Goal: Entertainment & Leisure: Consume media (video, audio)

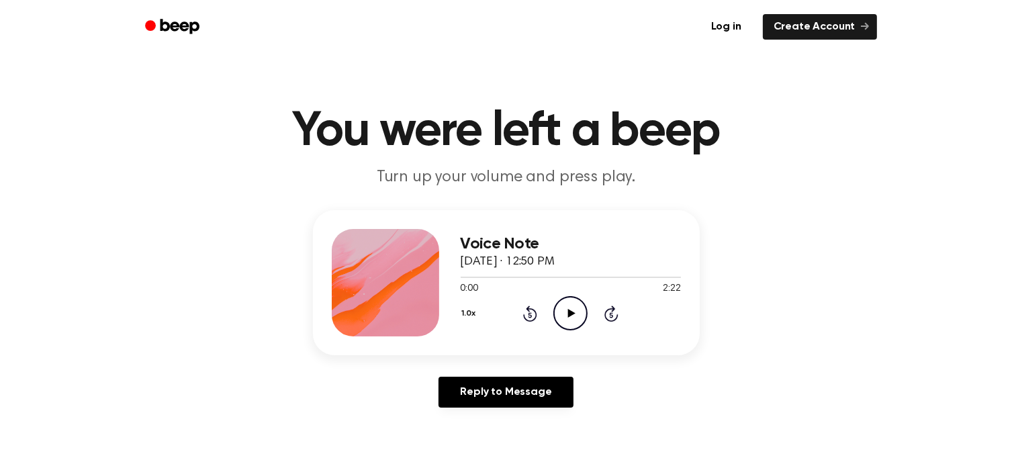
click at [564, 316] on icon "Play Audio" at bounding box center [570, 313] width 34 height 34
click at [566, 316] on icon "Pause Audio" at bounding box center [570, 313] width 34 height 34
click at [550, 279] on div at bounding box center [571, 276] width 220 height 11
click at [578, 316] on icon "Play Audio" at bounding box center [570, 313] width 34 height 34
click at [571, 316] on icon "Pause Audio" at bounding box center [570, 313] width 34 height 34
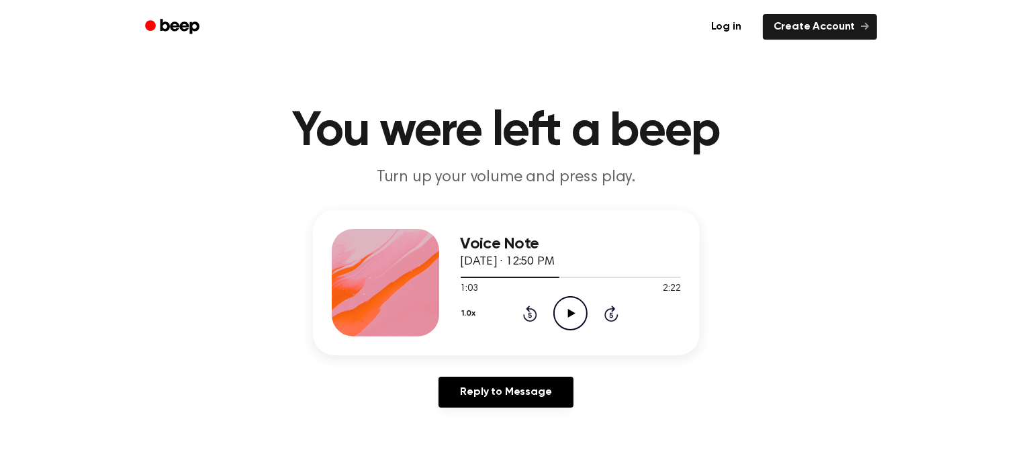
click at [578, 311] on icon "Play Audio" at bounding box center [570, 313] width 34 height 34
click at [570, 310] on icon at bounding box center [571, 313] width 6 height 9
click at [551, 277] on div at bounding box center [513, 277] width 105 height 1
click at [572, 312] on icon at bounding box center [571, 313] width 7 height 9
click at [580, 313] on icon "Pause Audio" at bounding box center [570, 313] width 34 height 34
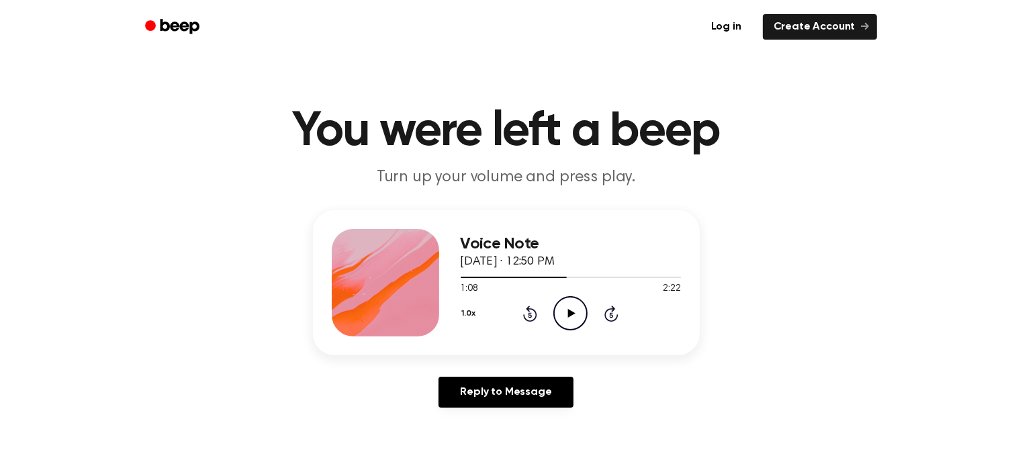
click at [572, 312] on icon at bounding box center [571, 313] width 7 height 9
click at [572, 312] on icon at bounding box center [571, 313] width 6 height 9
click at [572, 312] on icon at bounding box center [571, 313] width 7 height 9
click at [572, 312] on icon at bounding box center [571, 313] width 6 height 9
click at [582, 280] on span at bounding box center [585, 277] width 11 height 11
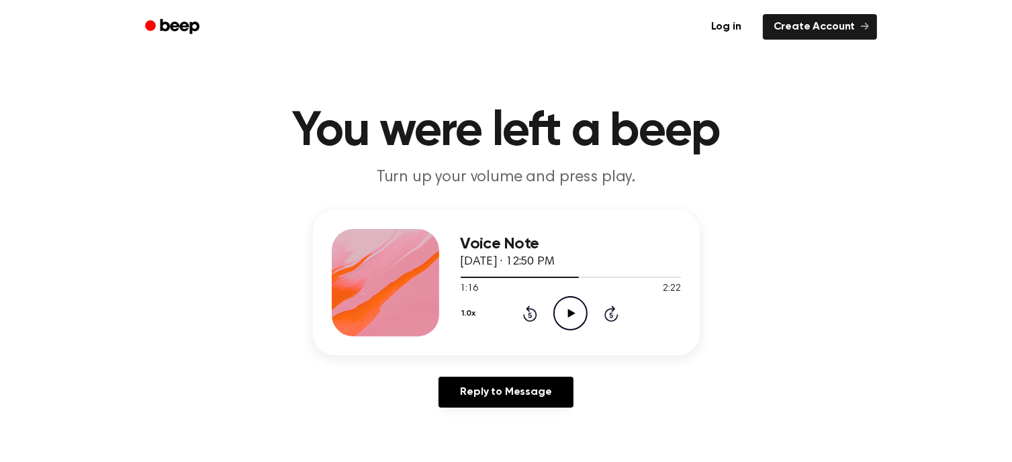
click at [575, 313] on icon at bounding box center [571, 313] width 7 height 9
click at [575, 313] on icon "Pause Audio" at bounding box center [570, 313] width 34 height 34
click at [578, 308] on icon "Play Audio" at bounding box center [570, 313] width 34 height 34
click at [578, 308] on icon "Pause Audio" at bounding box center [570, 313] width 34 height 34
click at [572, 310] on icon "Play Audio" at bounding box center [570, 313] width 34 height 34
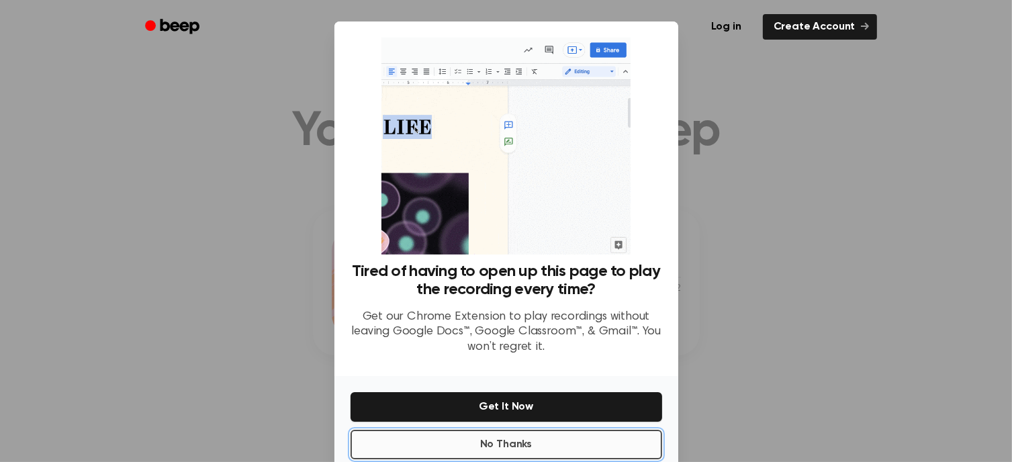
click at [548, 443] on button "No Thanks" at bounding box center [507, 445] width 312 height 30
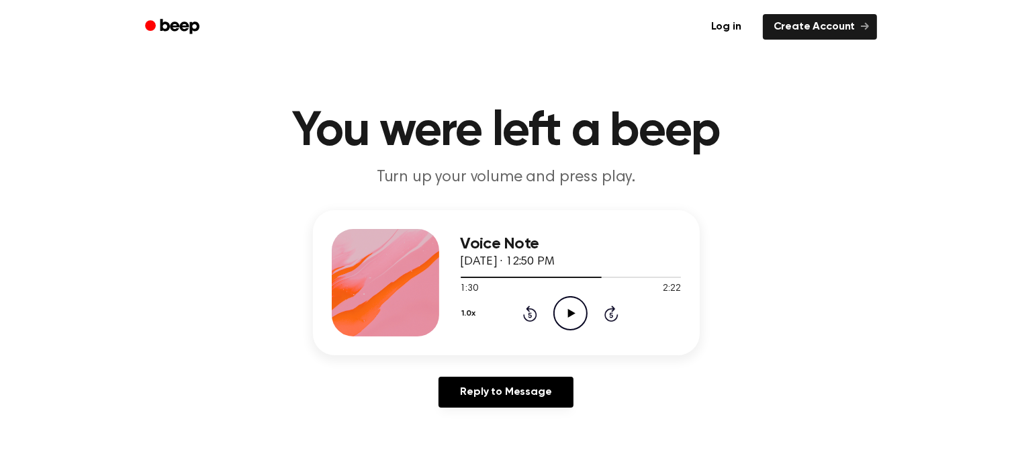
click at [570, 308] on icon "Play Audio" at bounding box center [570, 313] width 34 height 34
click at [570, 307] on icon "Pause Audio" at bounding box center [570, 313] width 34 height 34
click at [572, 316] on icon "Play Audio" at bounding box center [570, 313] width 34 height 34
click at [572, 316] on icon at bounding box center [571, 313] width 6 height 9
click at [571, 314] on icon at bounding box center [571, 313] width 7 height 9
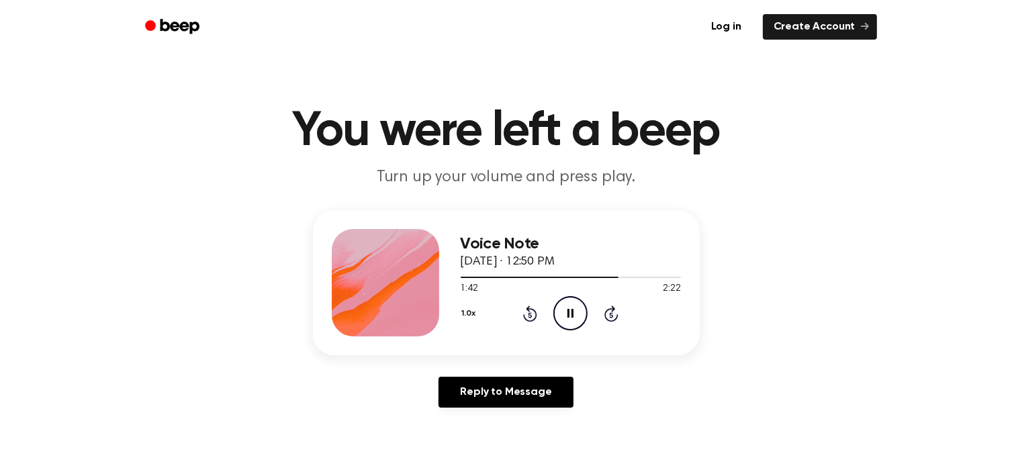
click at [571, 314] on icon "Pause Audio" at bounding box center [570, 313] width 34 height 34
click at [578, 306] on icon "Play Audio" at bounding box center [570, 313] width 34 height 34
click at [578, 306] on icon "Pause Audio" at bounding box center [570, 313] width 34 height 34
click at [575, 310] on icon "Play Audio" at bounding box center [570, 313] width 34 height 34
click at [575, 310] on icon "Pause Audio" at bounding box center [570, 313] width 34 height 34
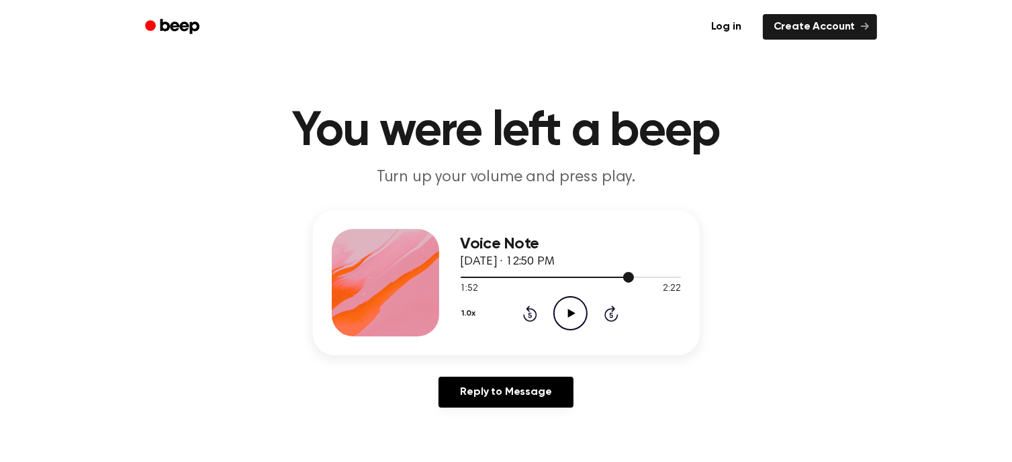
click at [625, 278] on span at bounding box center [628, 277] width 11 height 11
click at [625, 276] on div at bounding box center [571, 276] width 220 height 11
click at [623, 277] on div at bounding box center [571, 277] width 220 height 1
drag, startPoint x: 613, startPoint y: 277, endPoint x: 619, endPoint y: 284, distance: 10.0
click at [619, 284] on div "1:43 2:22 Your browser does not support the [object Object] element." at bounding box center [571, 283] width 220 height 25
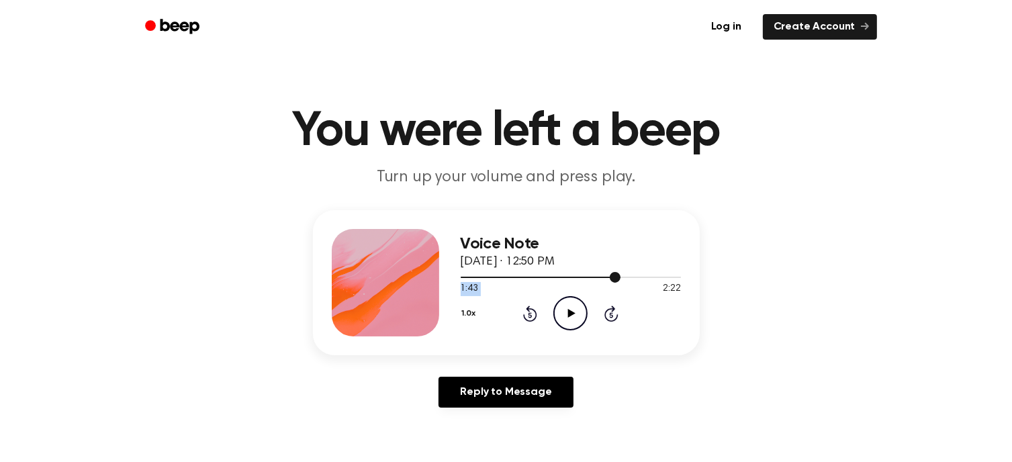
click at [620, 276] on span at bounding box center [615, 277] width 11 height 11
click at [621, 279] on div at bounding box center [571, 276] width 220 height 11
click at [623, 276] on div at bounding box center [571, 276] width 220 height 11
click at [571, 313] on icon at bounding box center [571, 313] width 7 height 9
click at [570, 312] on icon "Pause Audio" at bounding box center [570, 313] width 34 height 34
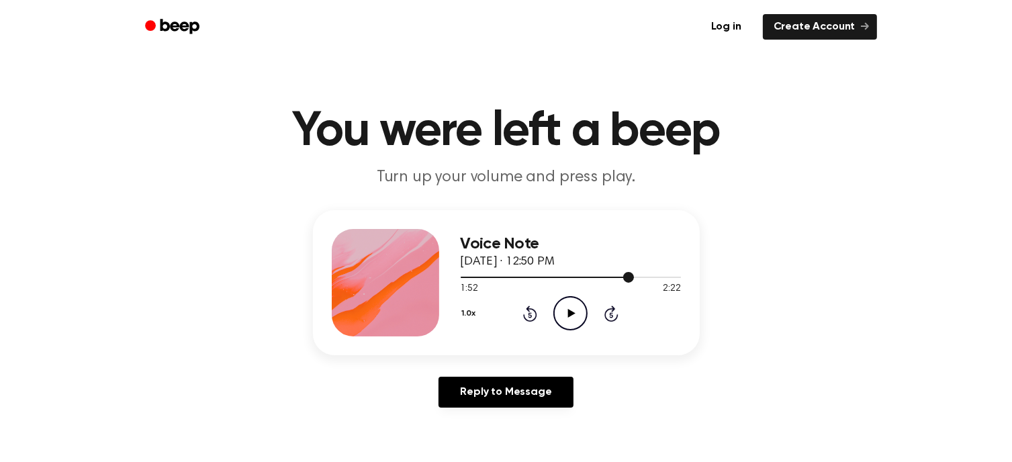
click at [511, 275] on div at bounding box center [571, 276] width 220 height 11
click at [568, 312] on icon "Play Audio" at bounding box center [570, 313] width 34 height 34
click at [515, 277] on div at bounding box center [571, 277] width 220 height 1
click at [519, 276] on div at bounding box center [571, 276] width 220 height 11
click at [523, 277] on div at bounding box center [571, 277] width 220 height 1
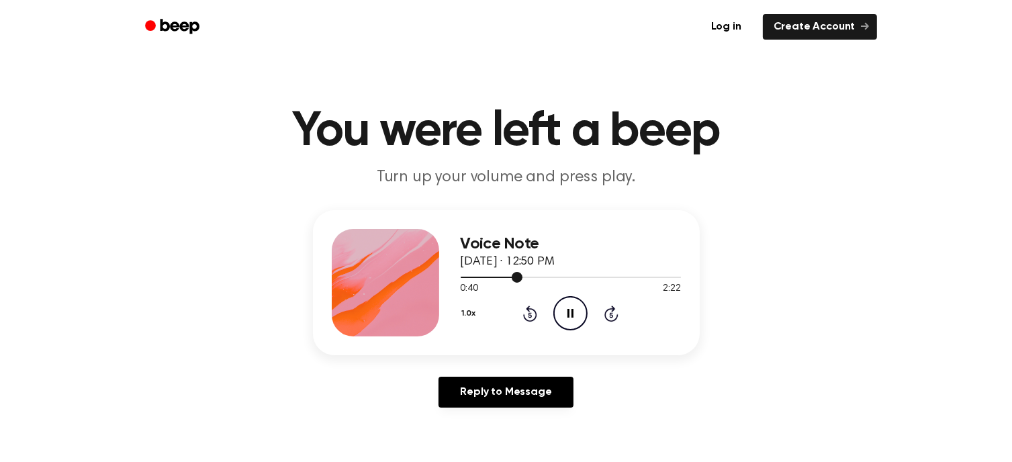
click at [530, 277] on div at bounding box center [571, 277] width 220 height 1
click at [536, 277] on div at bounding box center [571, 277] width 220 height 1
click at [575, 315] on icon "Pause Audio" at bounding box center [570, 313] width 34 height 34
